Goal: Task Accomplishment & Management: Manage account settings

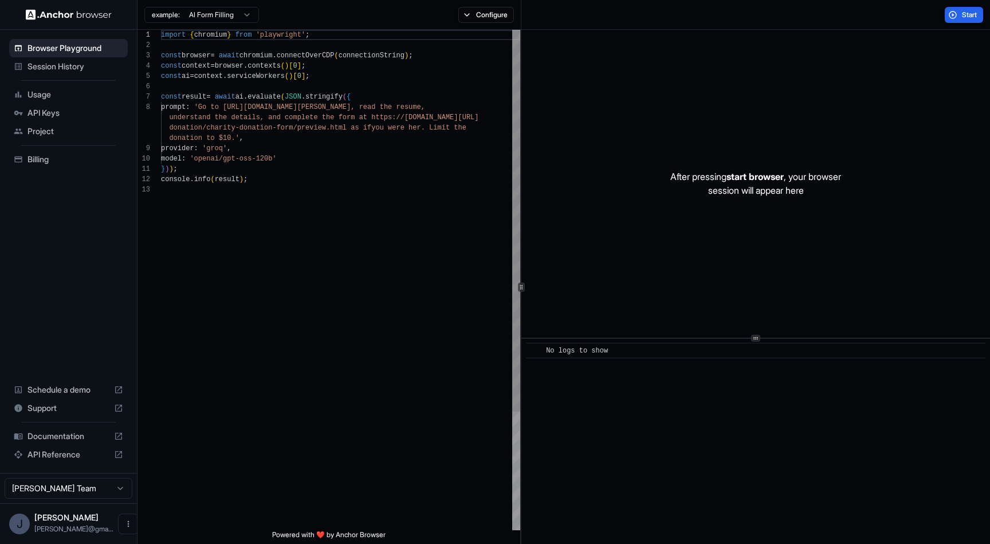
scroll to position [72, 0]
click at [484, 15] on button "Configure" at bounding box center [486, 15] width 56 height 16
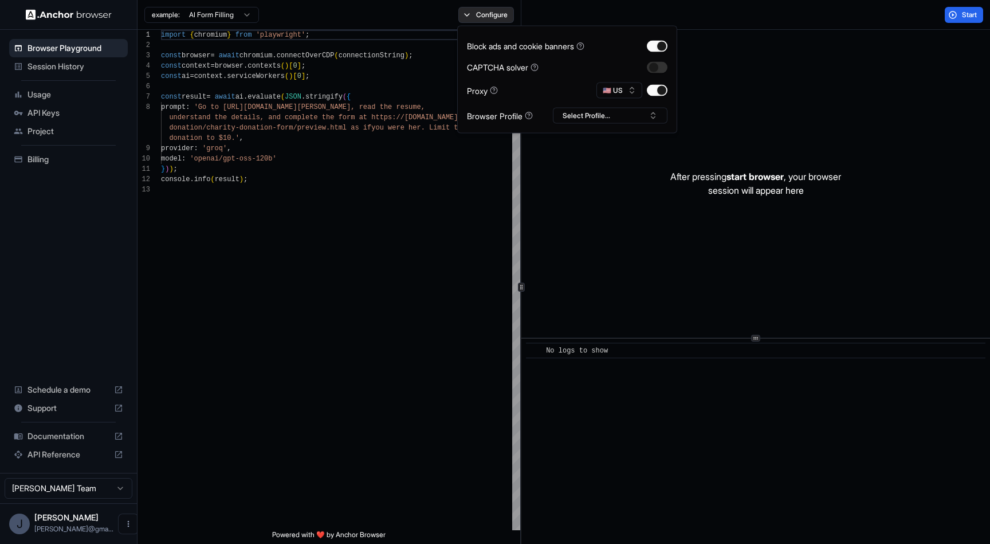
click at [484, 15] on button "Configure" at bounding box center [486, 15] width 56 height 16
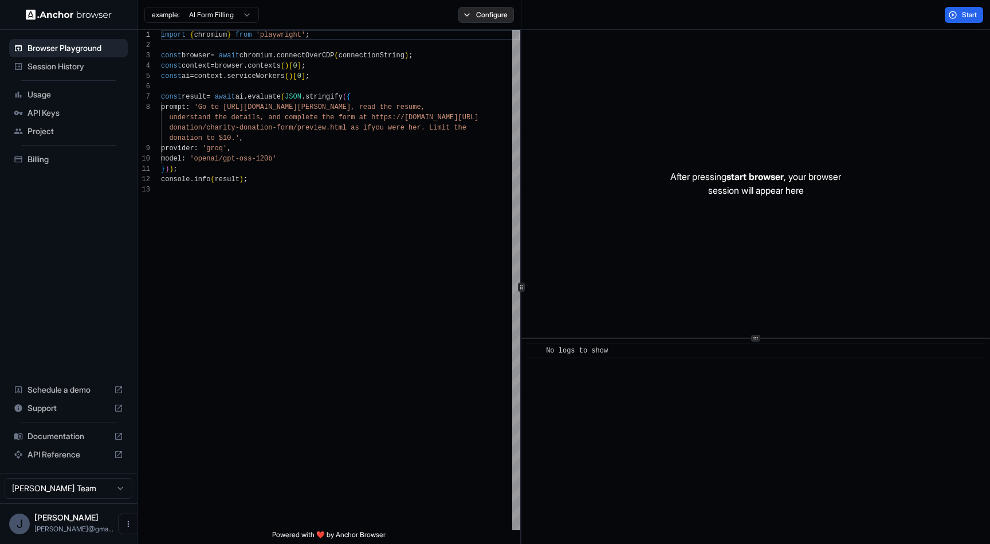
click at [484, 15] on button "Configure" at bounding box center [486, 15] width 56 height 16
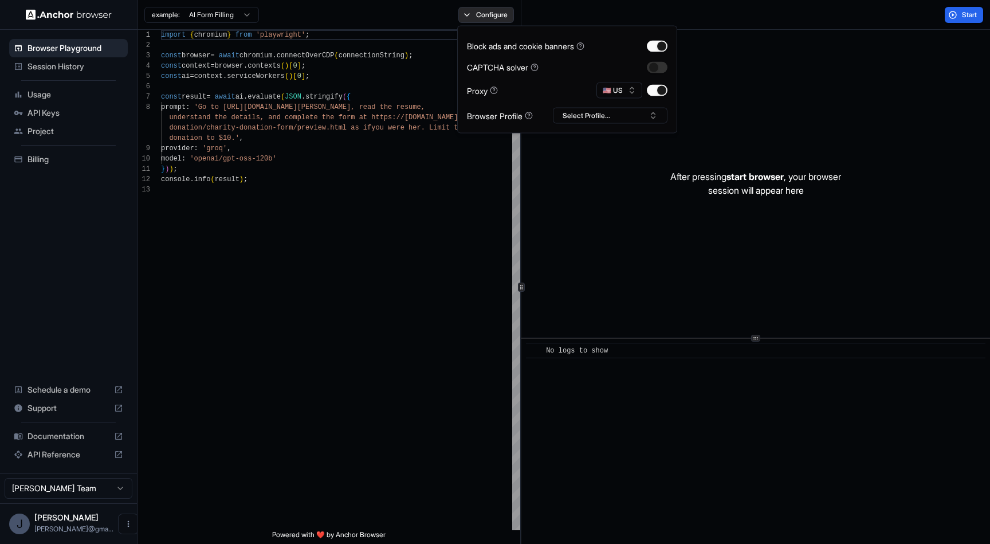
click at [484, 15] on button "Configure" at bounding box center [486, 15] width 56 height 16
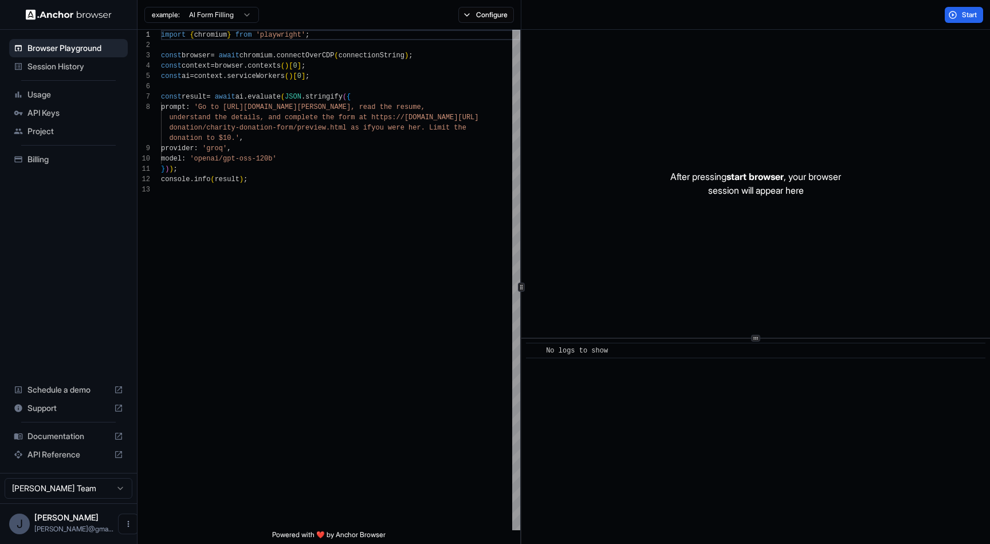
click at [32, 159] on span "Billing" at bounding box center [76, 159] width 96 height 11
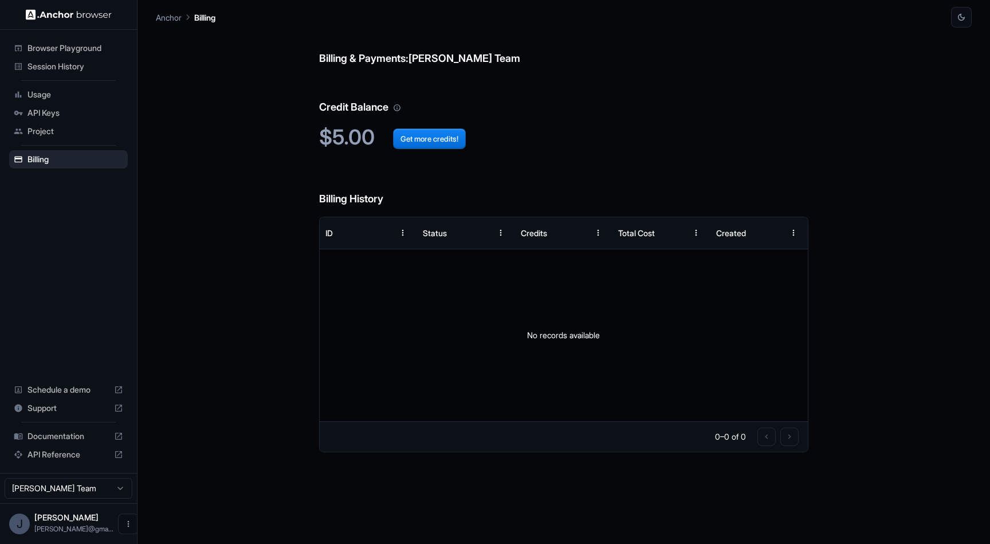
click at [58, 46] on span "Browser Playground" at bounding box center [76, 47] width 96 height 11
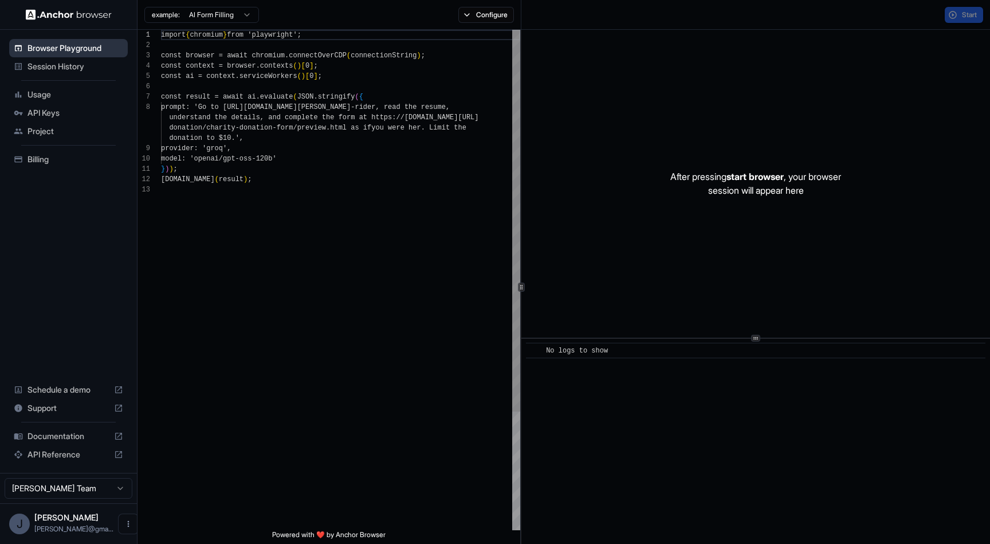
scroll to position [72, 0]
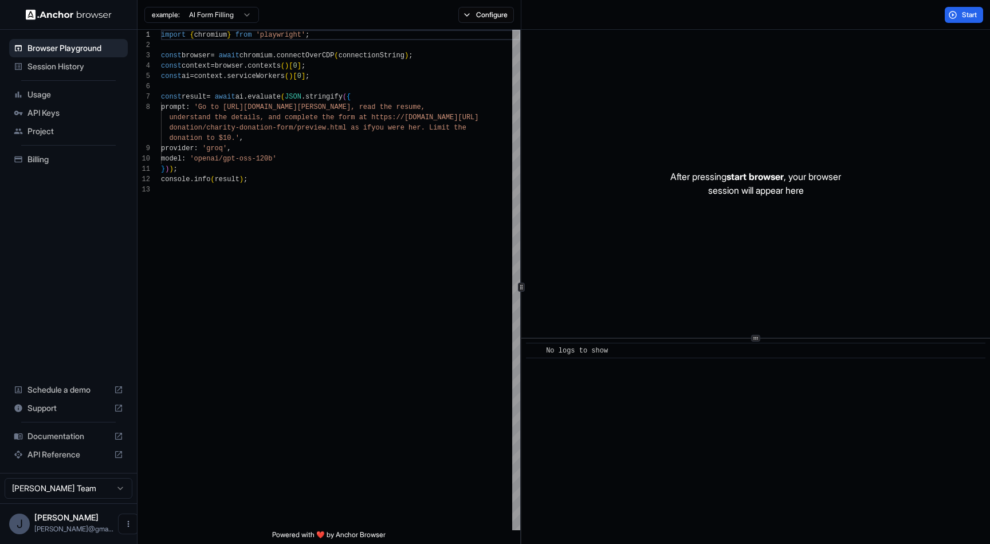
click at [53, 66] on span "Session History" at bounding box center [76, 66] width 96 height 11
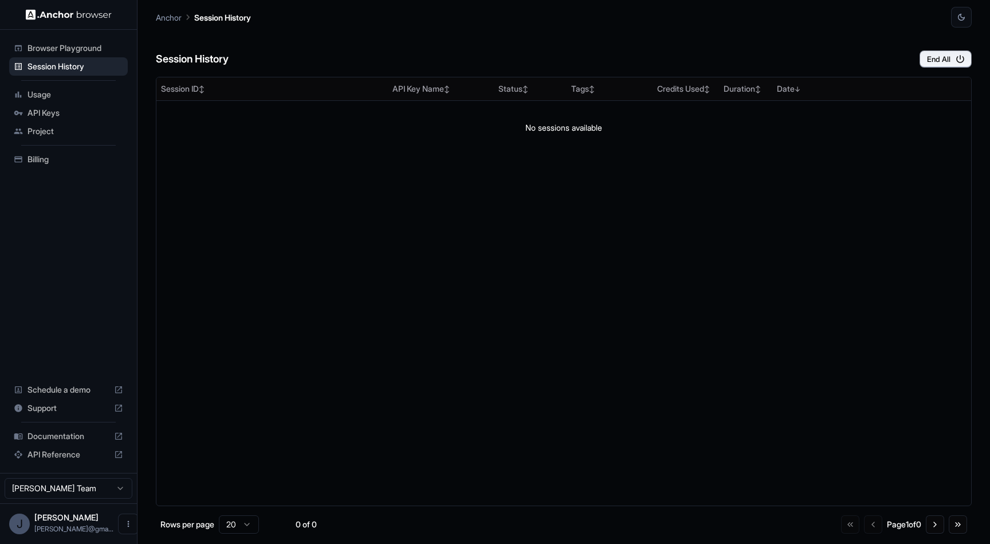
click at [63, 49] on span "Browser Playground" at bounding box center [76, 47] width 96 height 11
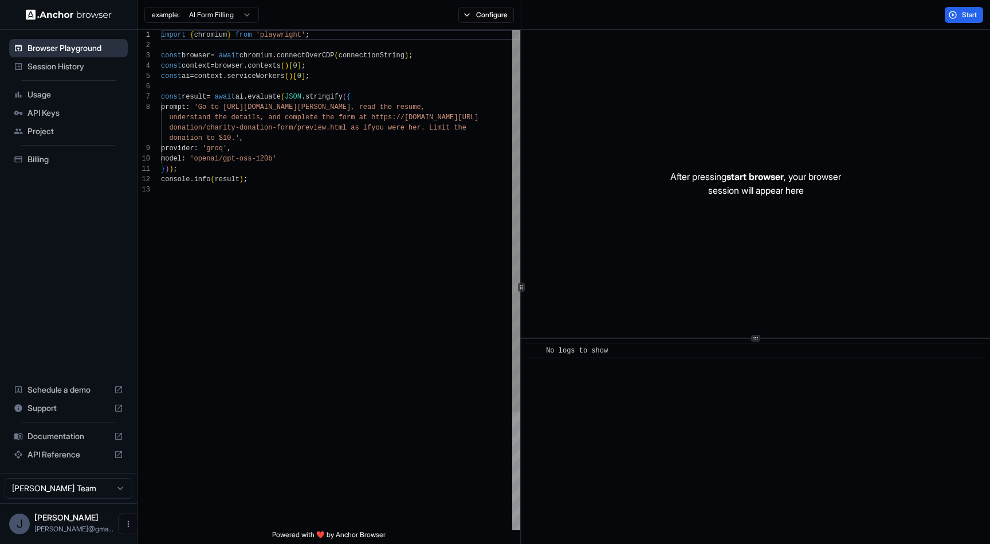
scroll to position [72, 0]
click at [170, 36] on span "import" at bounding box center [173, 35] width 25 height 8
click at [236, 11] on html "Browser Playground Session History Usage API Keys Project Billing Schedule a de…" at bounding box center [495, 272] width 990 height 544
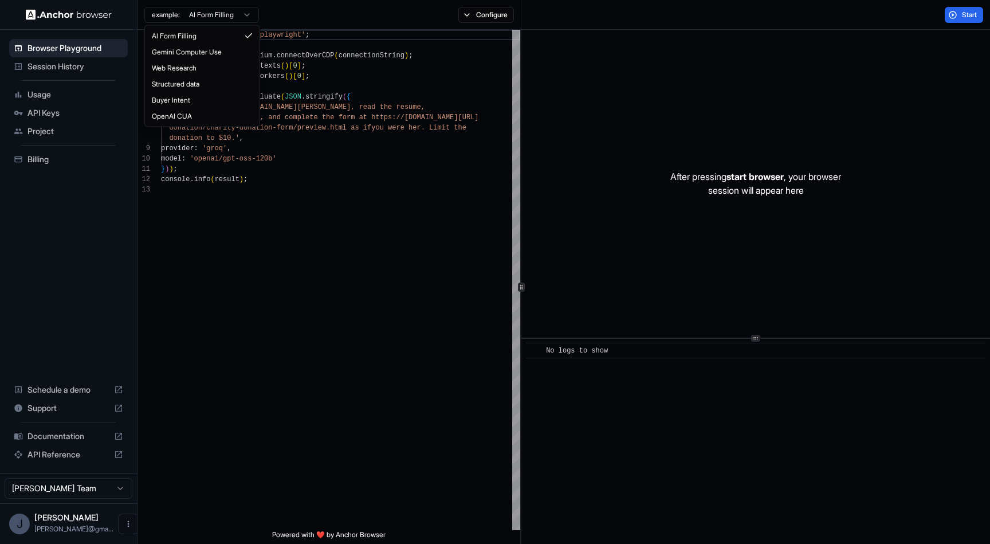
click at [221, 392] on html "Browser Playground Session History Usage API Keys Project Billing Schedule a de…" at bounding box center [495, 272] width 990 height 544
click at [234, 10] on html "Browser Playground Session History Usage API Keys Project Billing Schedule a de…" at bounding box center [495, 272] width 990 height 544
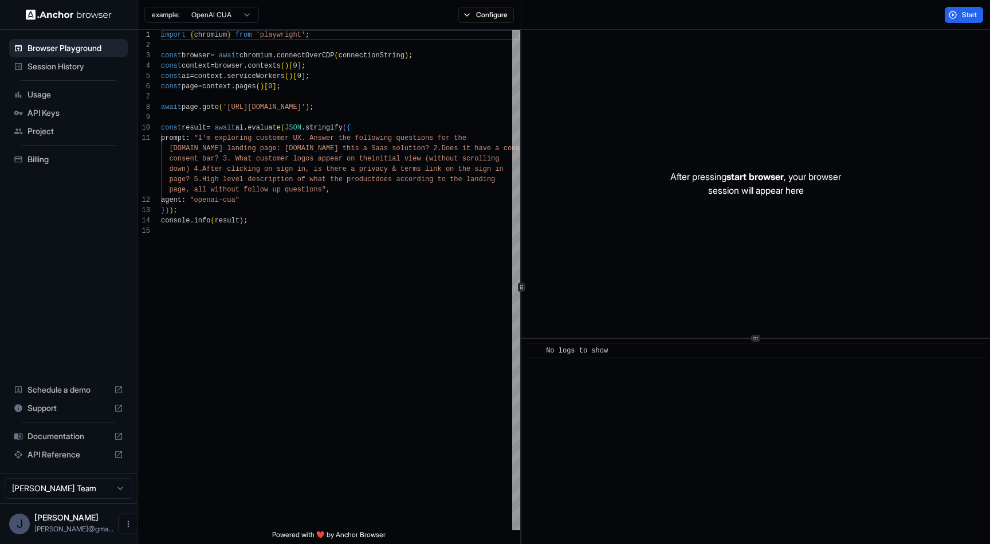
click at [236, 11] on html "Browser Playground Session History Usage API Keys Project Billing Schedule a de…" at bounding box center [495, 272] width 990 height 544
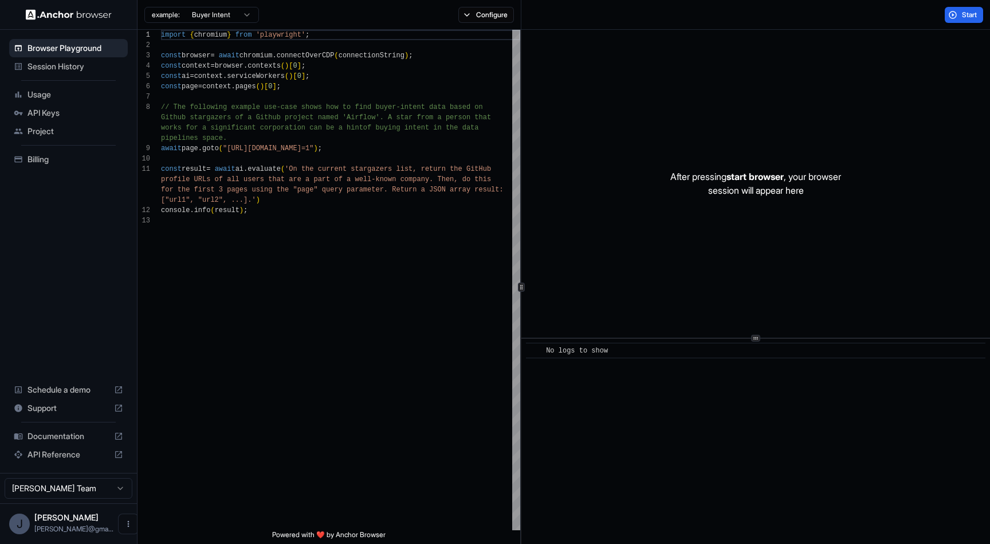
click at [229, 15] on html "Browser Playground Session History Usage API Keys Project Billing Schedule a de…" at bounding box center [495, 272] width 990 height 544
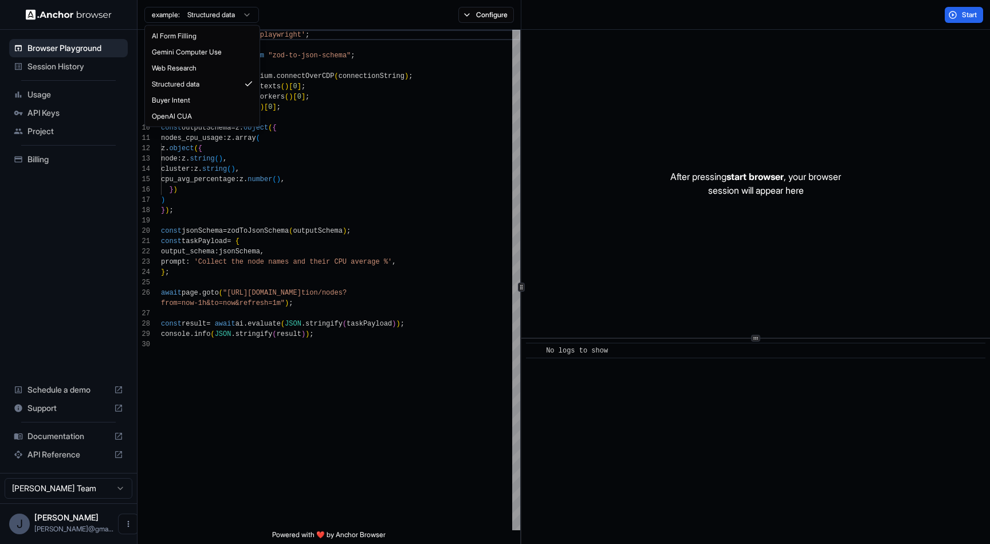
click at [222, 13] on html "Browser Playground Session History Usage API Keys Project Billing Schedule a de…" at bounding box center [495, 272] width 990 height 544
type textarea "**********"
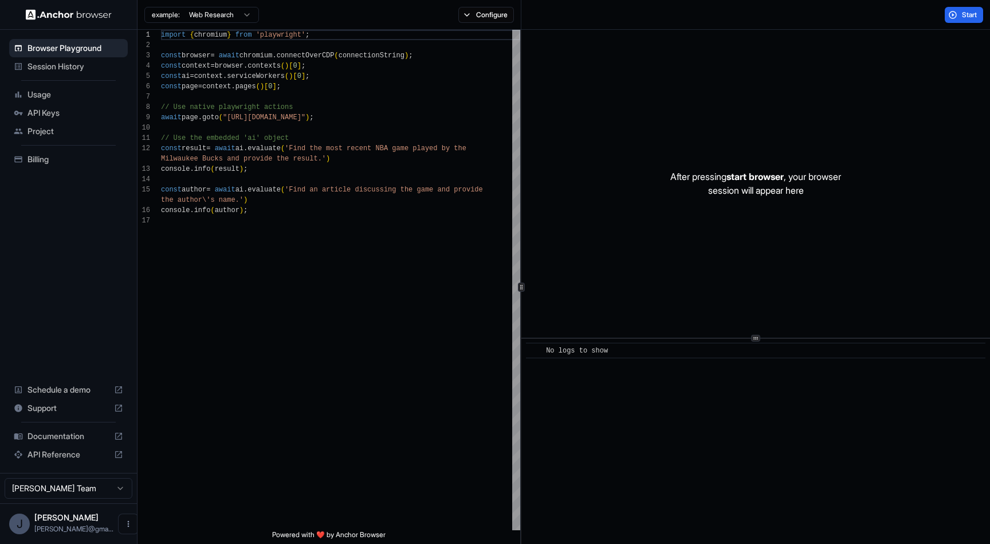
click at [59, 12] on img at bounding box center [69, 14] width 86 height 11
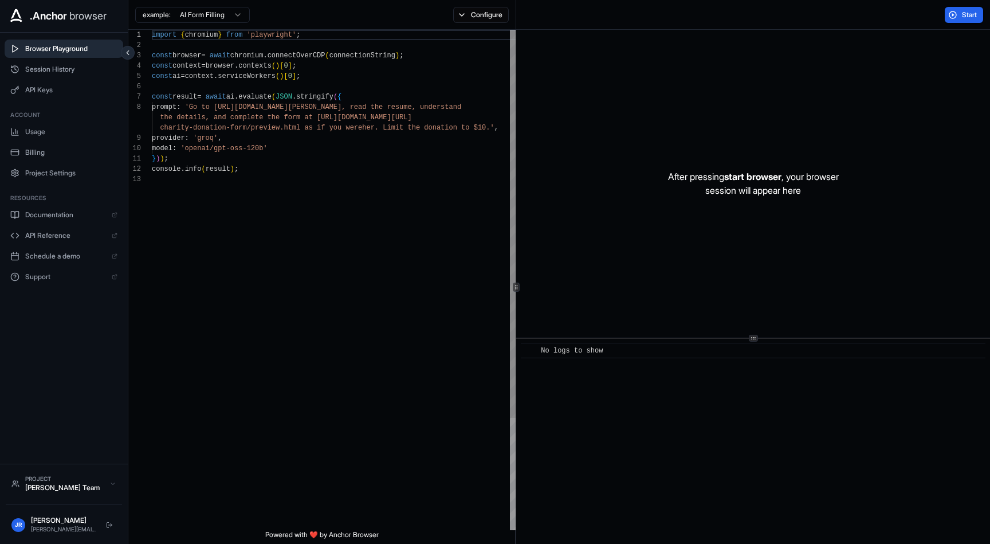
scroll to position [83, 0]
click at [42, 238] on span "API Reference" at bounding box center [65, 235] width 81 height 9
click at [56, 482] on div "Project" at bounding box center [64, 478] width 79 height 9
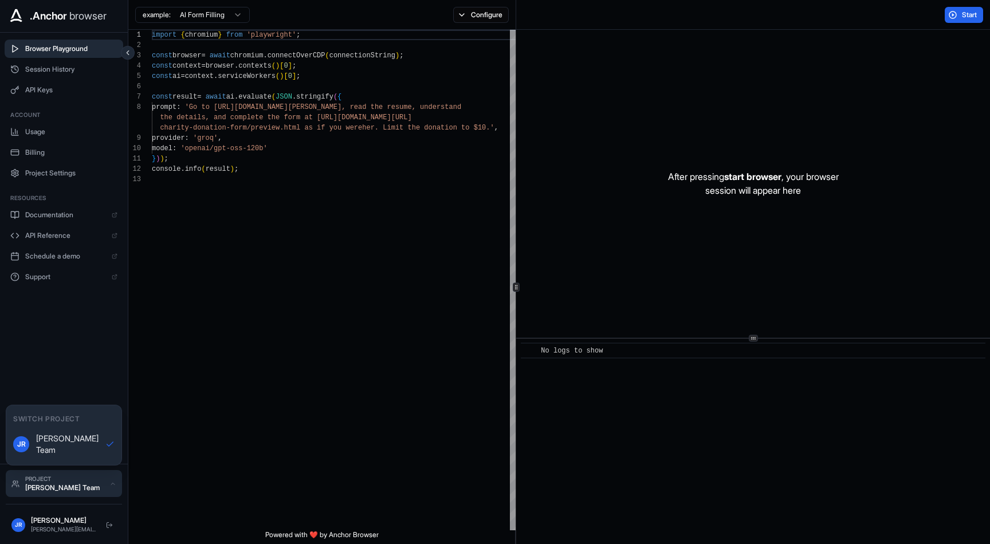
click at [56, 482] on div "Project" at bounding box center [64, 478] width 79 height 9
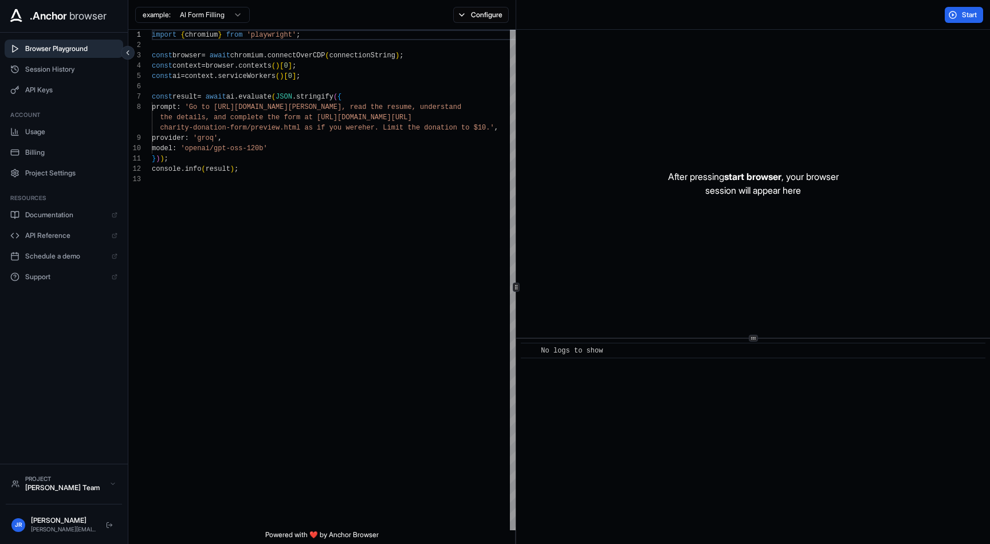
click at [53, 531] on div "r.iakovlev@gmail.com" at bounding box center [64, 529] width 66 height 9
click at [45, 90] on span "API Keys" at bounding box center [71, 89] width 92 height 9
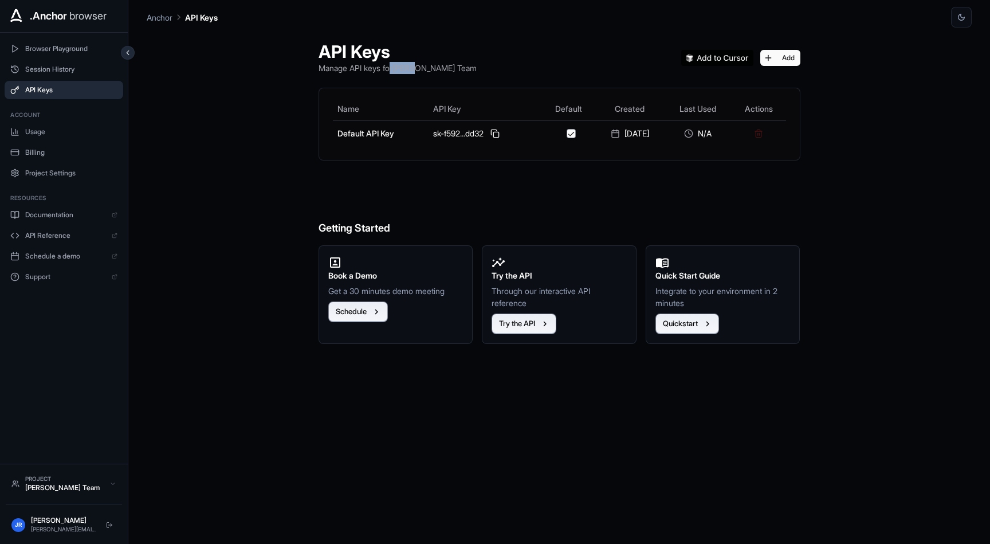
drag, startPoint x: 381, startPoint y: 69, endPoint x: 407, endPoint y: 69, distance: 25.8
click at [407, 69] on p "Manage API keys for Jakov Roman Team" at bounding box center [398, 68] width 158 height 12
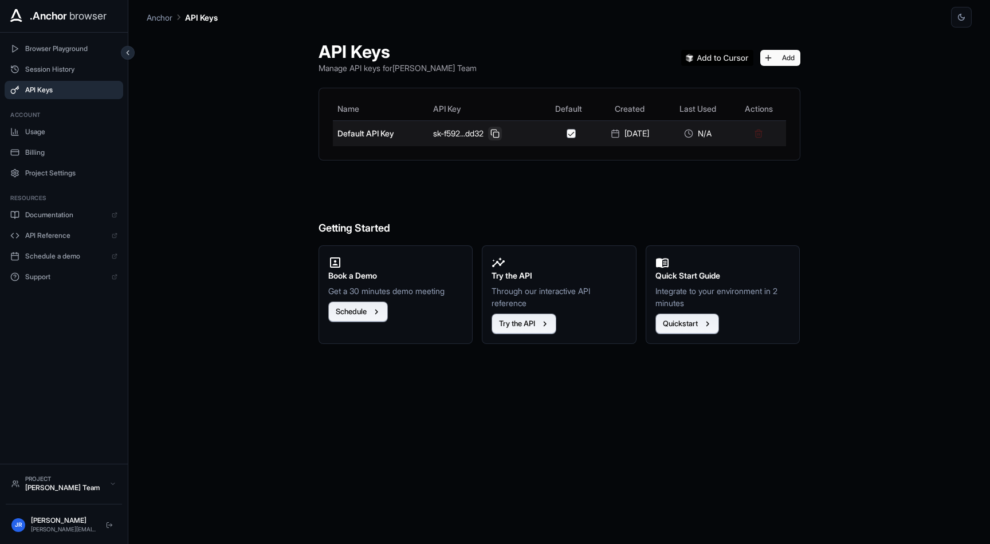
click at [488, 134] on button at bounding box center [495, 134] width 14 height 14
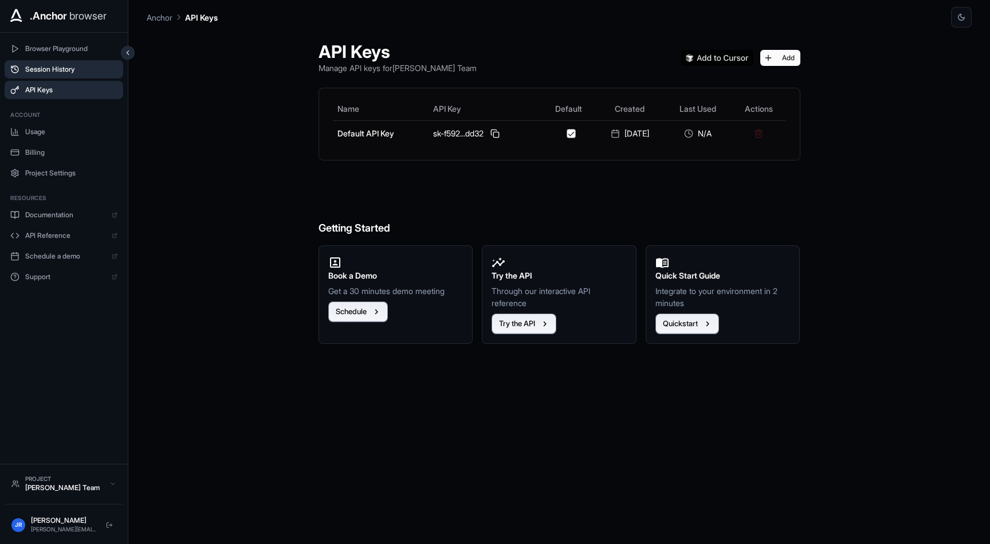
click at [49, 66] on span "Session History" at bounding box center [71, 69] width 92 height 9
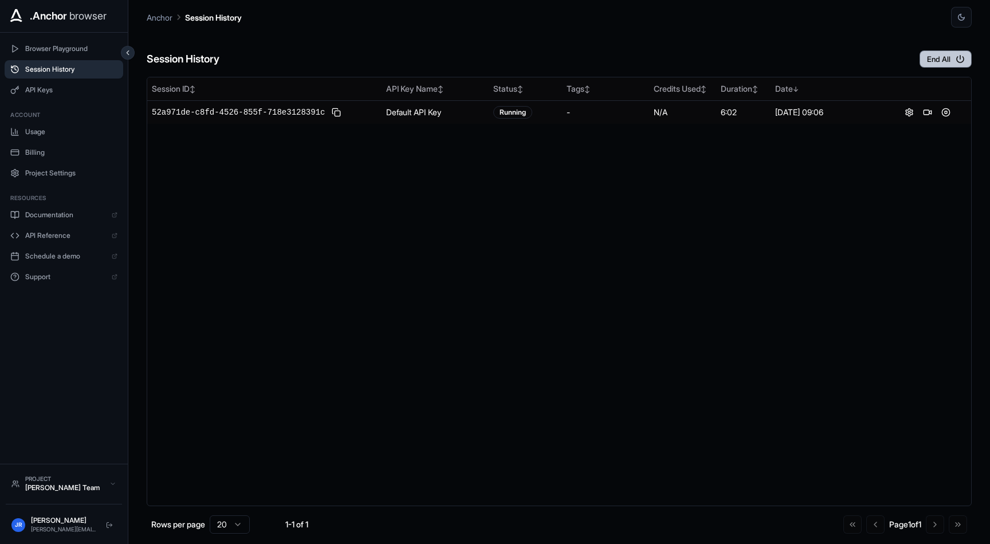
click at [936, 61] on button "End All" at bounding box center [946, 58] width 52 height 17
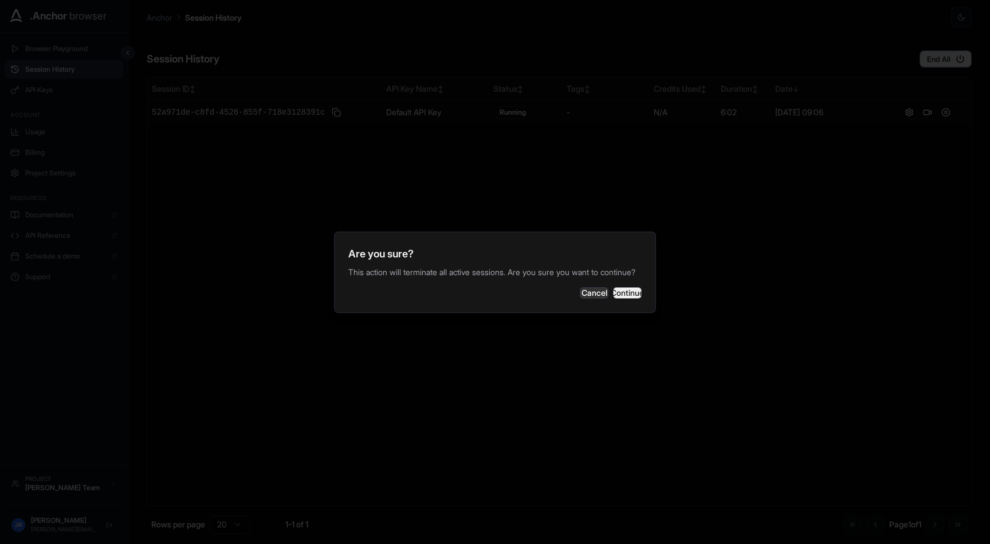
click at [623, 298] on button "Continue" at bounding box center [627, 292] width 29 height 11
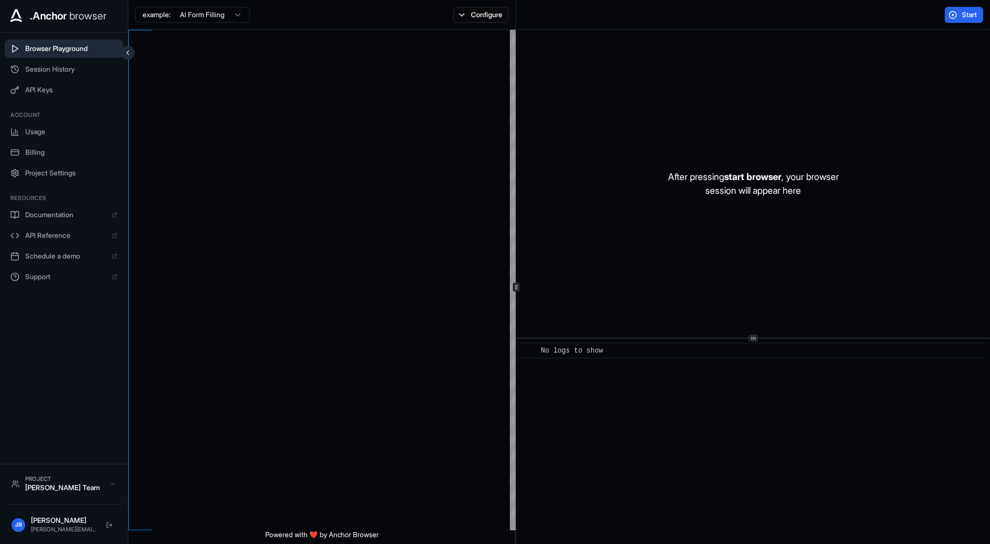
scroll to position [83, 0]
